Goal: Task Accomplishment & Management: Use online tool/utility

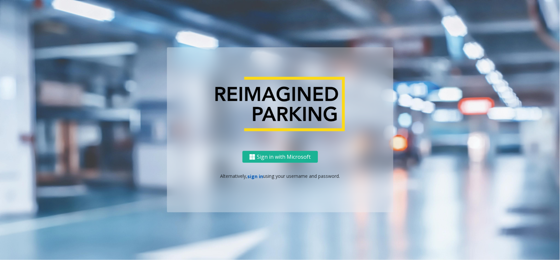
click at [257, 178] on link "sign in" at bounding box center [255, 176] width 16 height 6
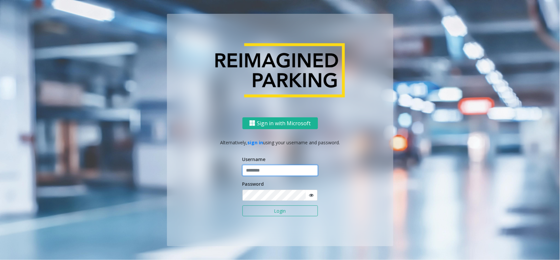
click at [276, 171] on input "text" at bounding box center [279, 170] width 75 height 11
type input "*********"
click at [264, 209] on button "Login" at bounding box center [279, 210] width 75 height 11
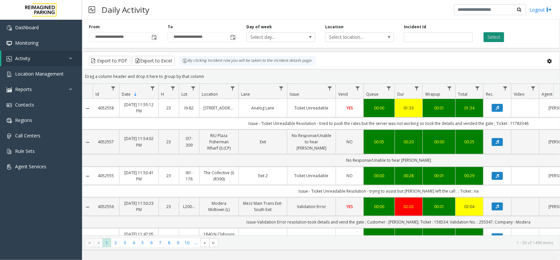
click at [500, 34] on button "Select" at bounding box center [494, 37] width 21 height 10
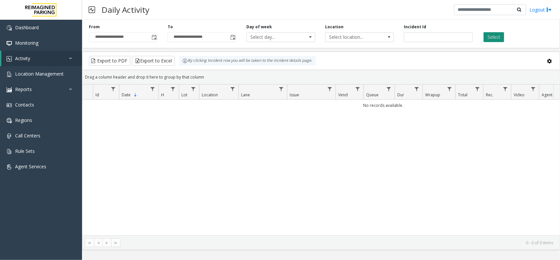
click at [500, 34] on button "Select" at bounding box center [494, 37] width 21 height 10
click at [152, 35] on span "Toggle popup" at bounding box center [154, 37] width 5 height 5
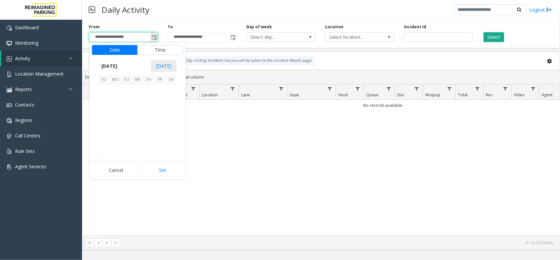
scroll to position [117623, 0]
click at [158, 113] on span "15" at bounding box center [159, 112] width 11 height 11
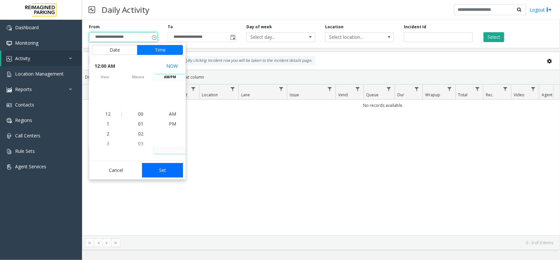
click at [168, 168] on button "Set" at bounding box center [162, 170] width 41 height 14
type input "**********"
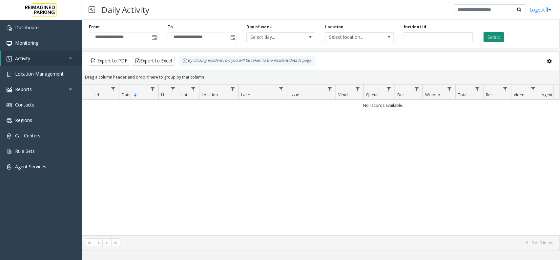
click at [498, 37] on button "Select" at bounding box center [494, 37] width 21 height 10
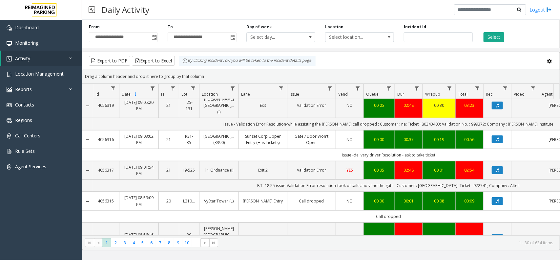
scroll to position [205, 0]
